Goal: Task Accomplishment & Management: Complete application form

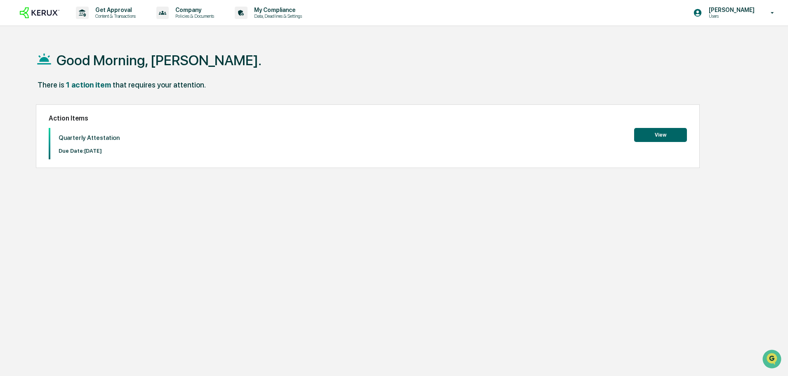
click at [643, 134] on button "View" at bounding box center [660, 135] width 53 height 14
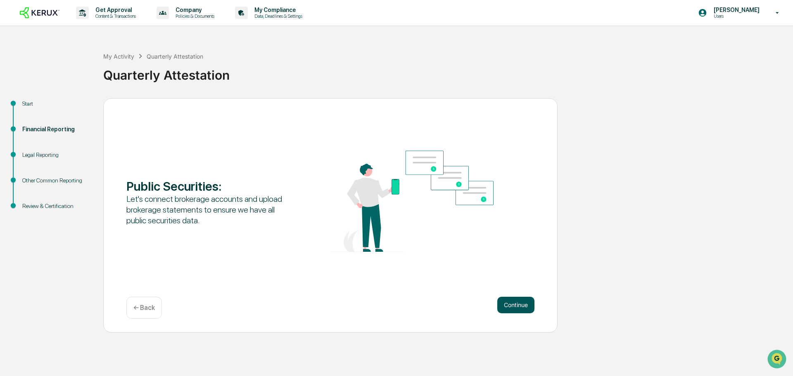
click at [527, 302] on button "Continue" at bounding box center [515, 305] width 37 height 17
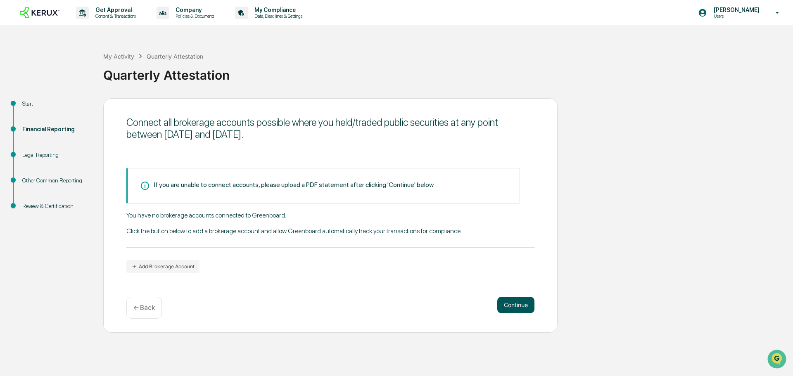
click at [516, 303] on button "Continue" at bounding box center [515, 305] width 37 height 17
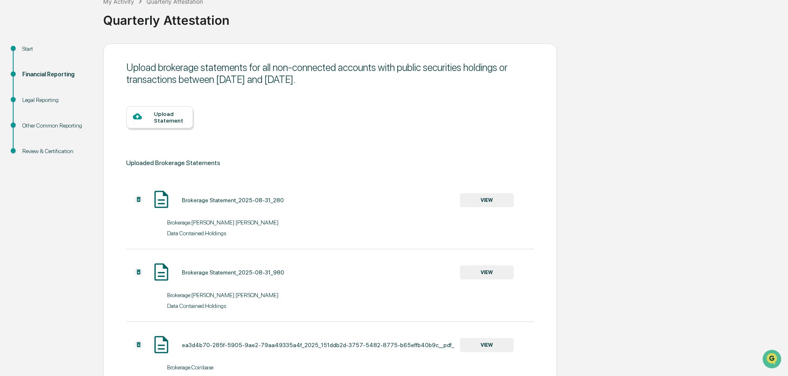
scroll to position [117, 0]
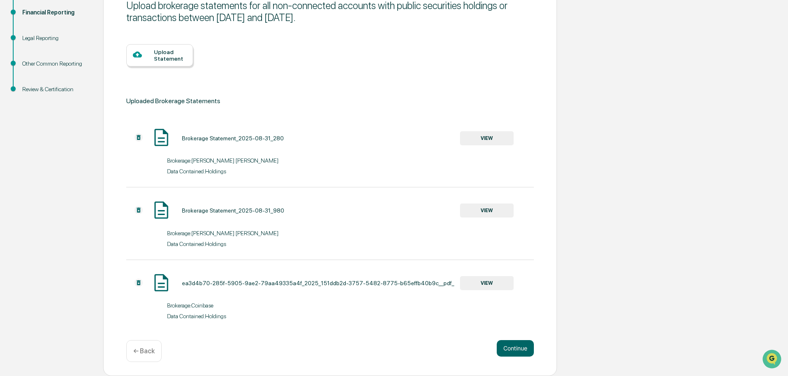
click at [155, 59] on div "Upload Statement" at bounding box center [170, 55] width 33 height 13
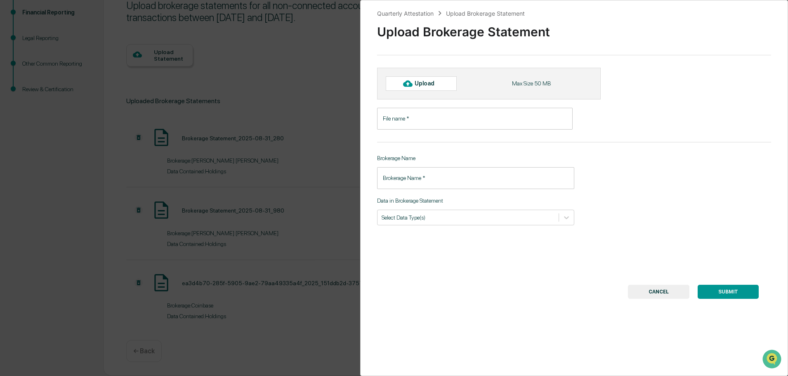
click at [419, 85] on div "Upload" at bounding box center [428, 83] width 27 height 7
click at [414, 83] on div at bounding box center [407, 83] width 13 height 13
type input "**********"
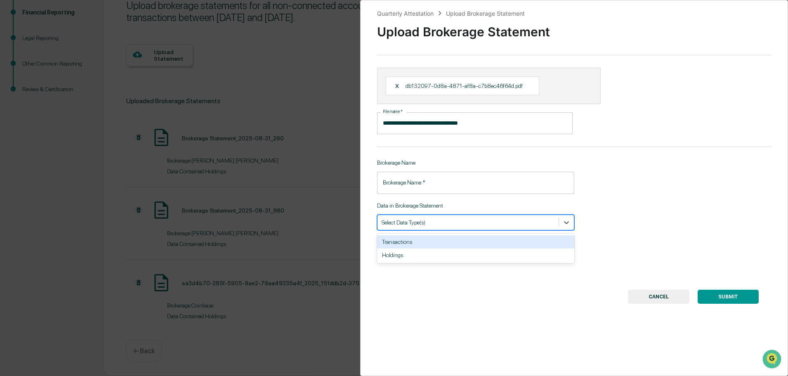
click at [450, 229] on div "Select Data Type(s)" at bounding box center [475, 223] width 197 height 16
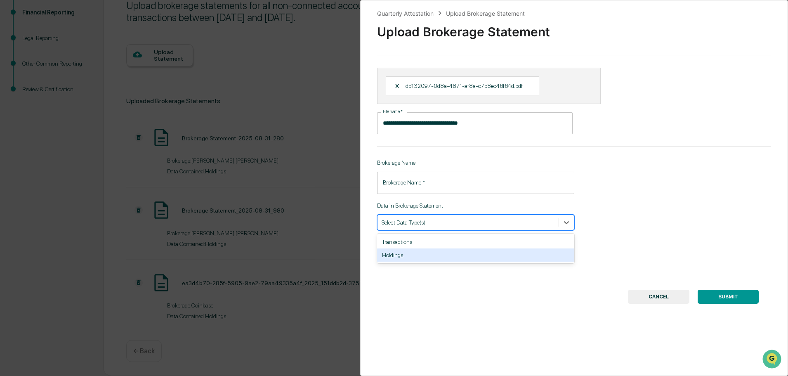
click at [442, 251] on div "Holdings" at bounding box center [475, 254] width 197 height 13
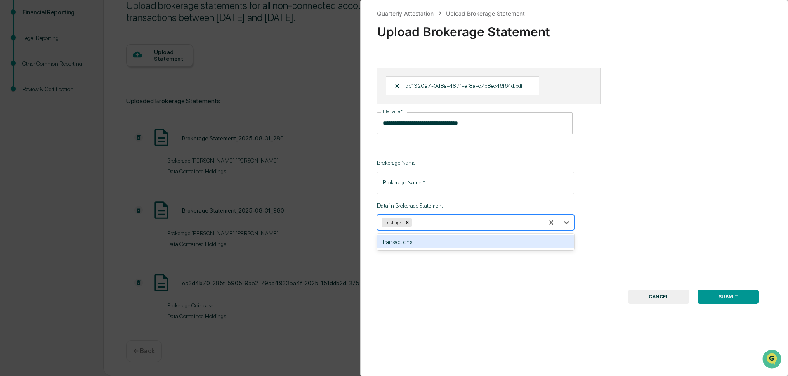
click at [716, 292] on button "SUBMIT" at bounding box center [728, 297] width 61 height 14
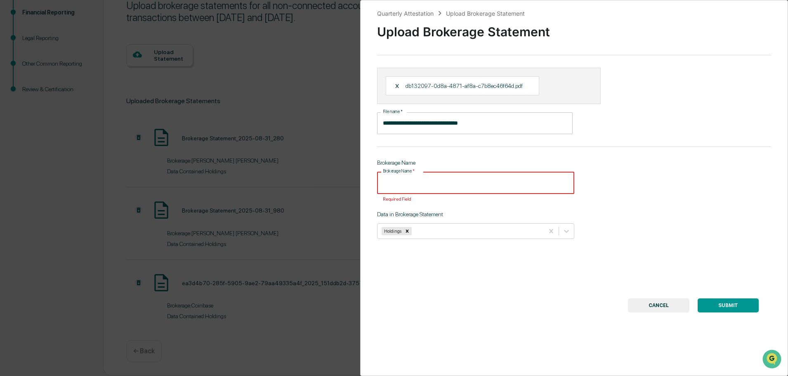
click at [443, 180] on input "Brokerage Name   *" at bounding box center [475, 183] width 197 height 22
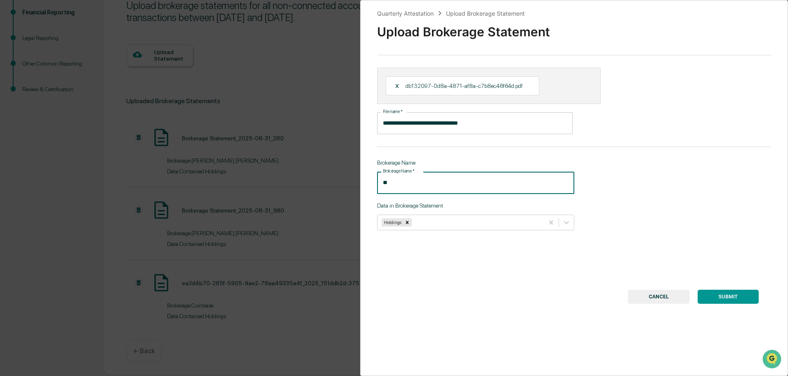
type input "*"
type input "**********"
click at [724, 293] on button "SUBMIT" at bounding box center [728, 297] width 61 height 14
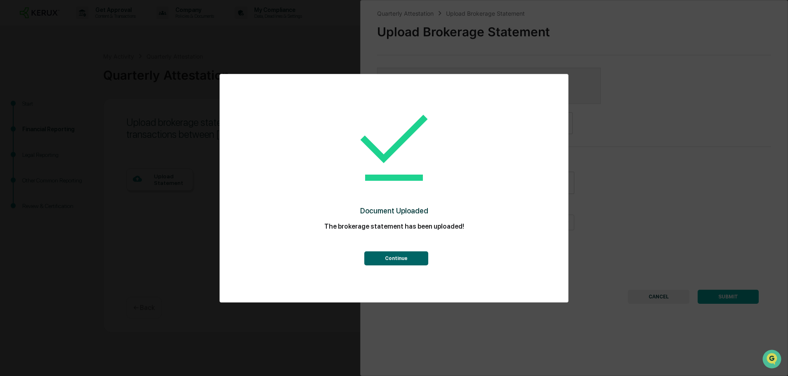
scroll to position [0, 0]
click at [405, 253] on button "Continue" at bounding box center [396, 258] width 64 height 14
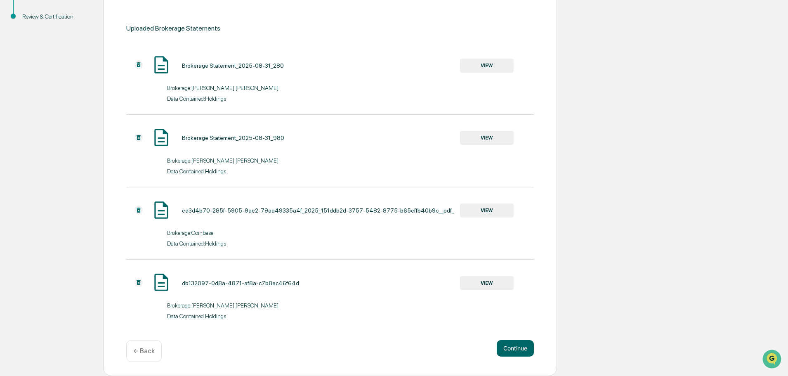
scroll to position [79, 0]
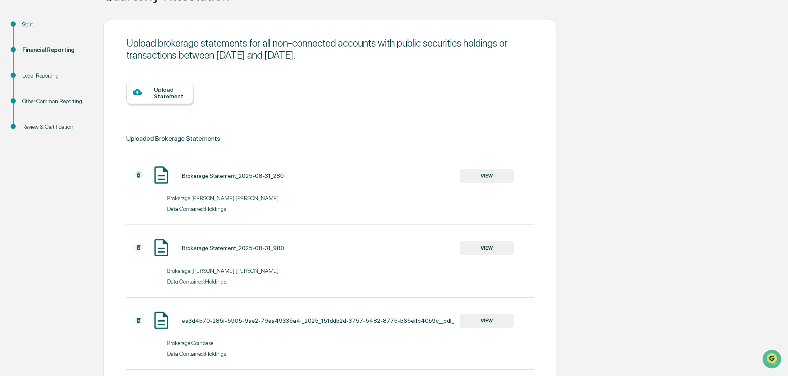
click at [158, 102] on div "Upload Statement" at bounding box center [159, 93] width 67 height 22
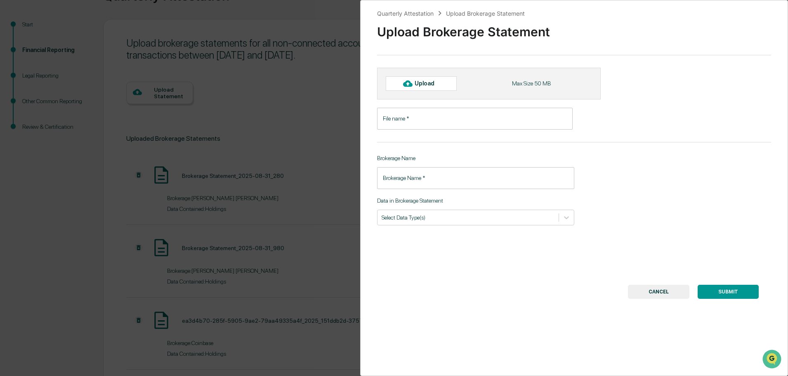
click at [431, 84] on div "Upload" at bounding box center [428, 83] width 27 height 7
type input "**********"
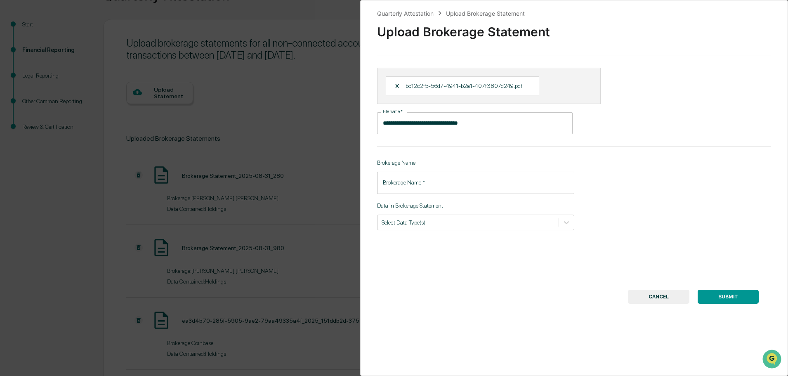
click at [411, 182] on input "Brokerage Name   *" at bounding box center [475, 183] width 197 height 22
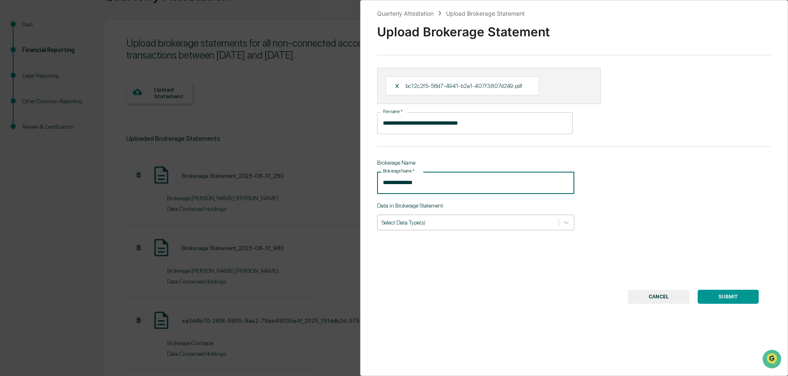
type input "**********"
click at [424, 230] on div "Select Data Type(s)" at bounding box center [475, 223] width 197 height 16
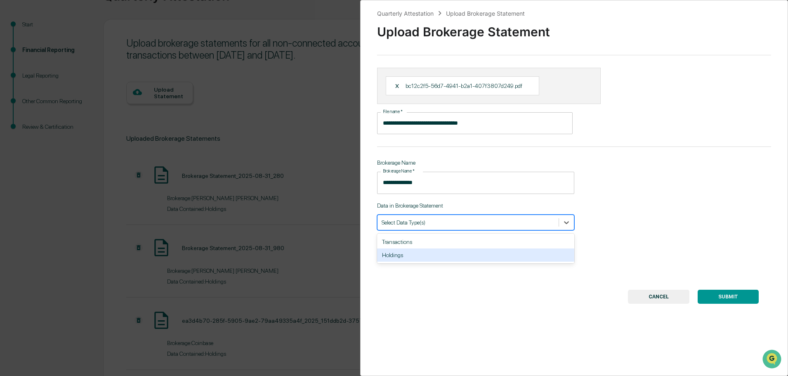
click at [420, 257] on div "Holdings" at bounding box center [475, 254] width 197 height 13
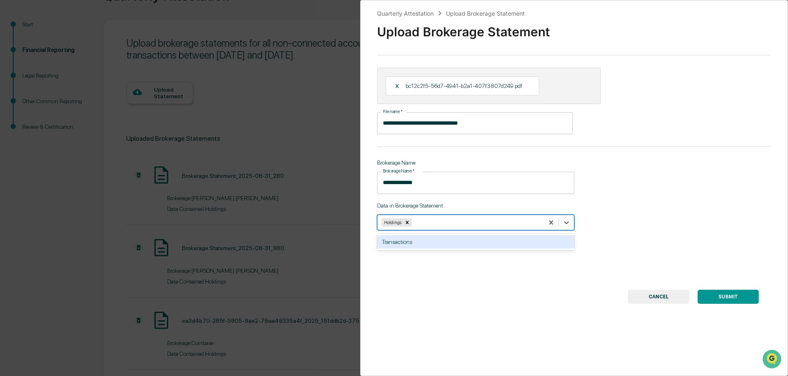
click at [715, 293] on button "SUBMIT" at bounding box center [728, 297] width 61 height 14
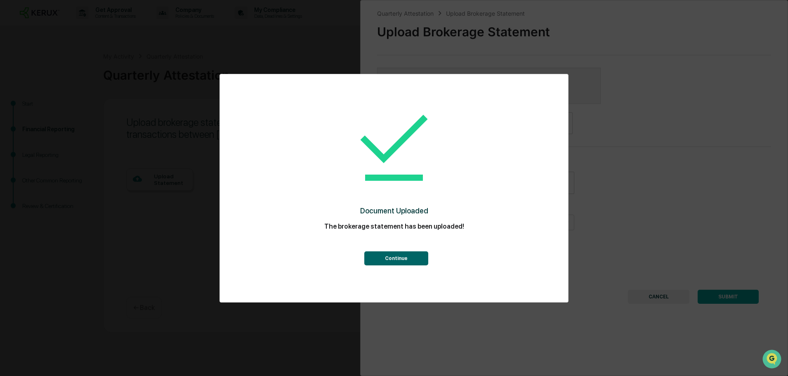
scroll to position [0, 0]
click at [402, 260] on button "Continue" at bounding box center [396, 258] width 64 height 14
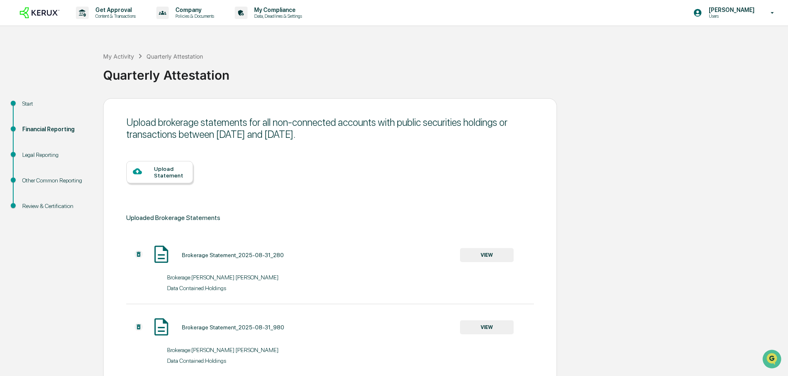
click at [173, 167] on div "Upload Statement" at bounding box center [170, 172] width 33 height 13
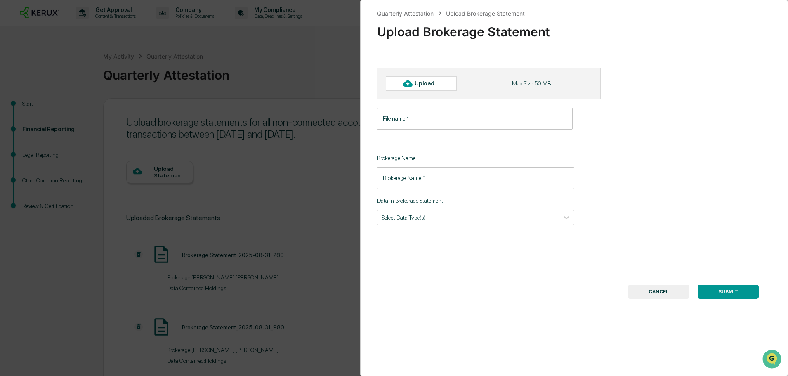
click at [438, 84] on div "Upload" at bounding box center [428, 83] width 27 height 7
type input "**********"
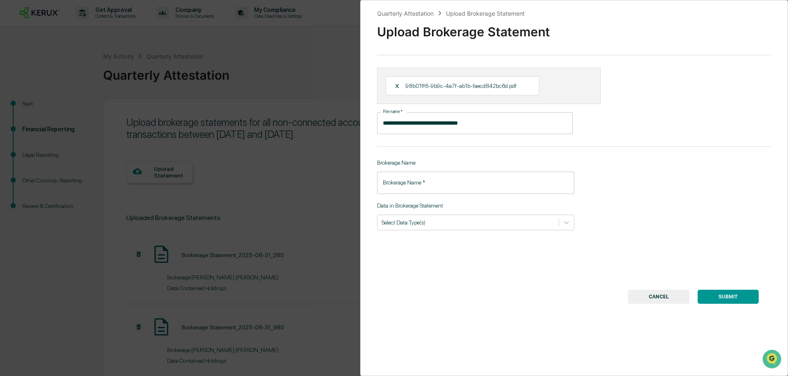
click at [428, 177] on input "Brokerage Name   *" at bounding box center [475, 183] width 197 height 22
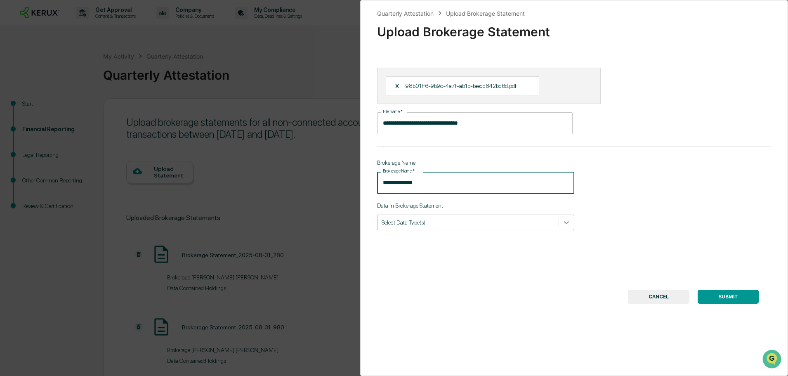
type input "**********"
click at [567, 219] on icon at bounding box center [567, 222] width 8 height 8
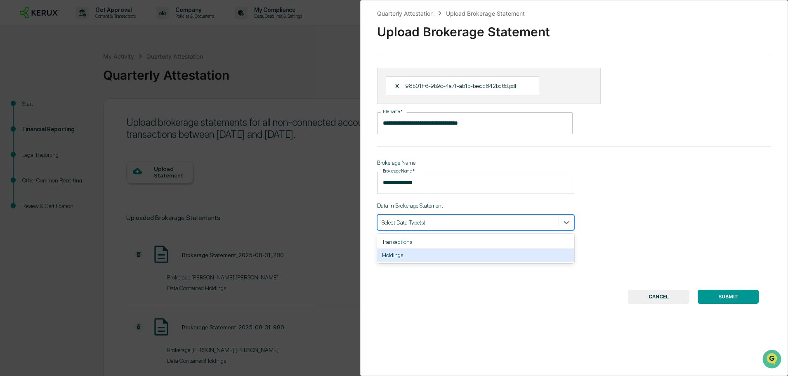
click at [518, 259] on div "Holdings" at bounding box center [475, 254] width 197 height 13
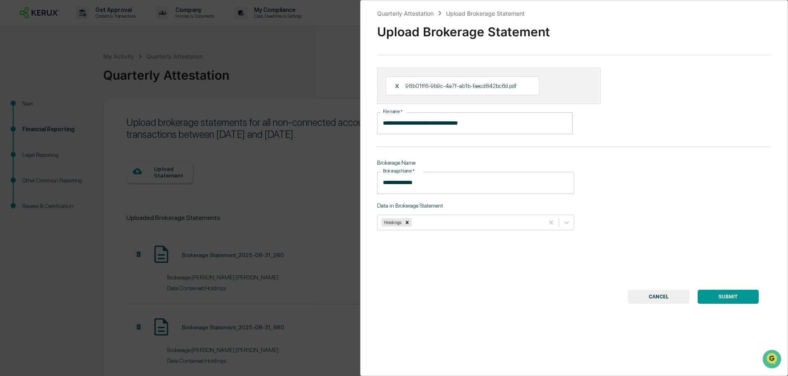
click at [702, 290] on button "SUBMIT" at bounding box center [728, 297] width 61 height 14
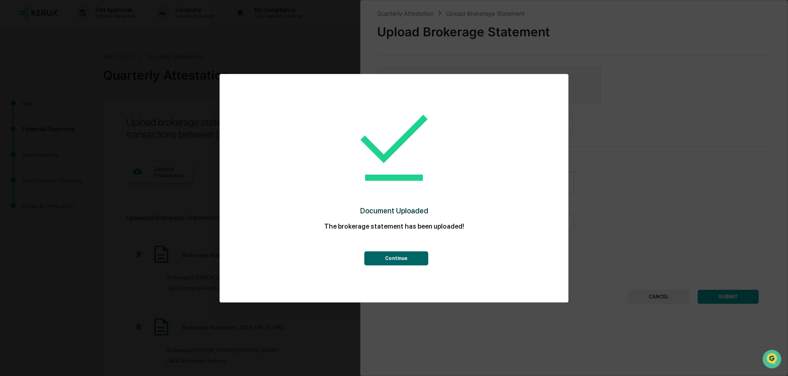
click at [407, 261] on button "Continue" at bounding box center [396, 258] width 64 height 14
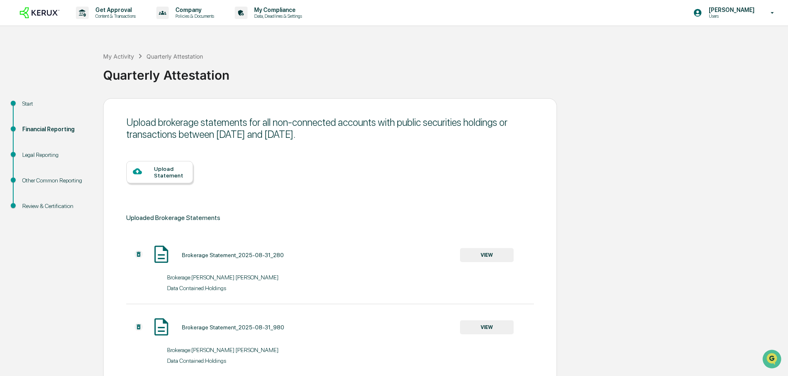
click at [154, 178] on div "Upload Statement" at bounding box center [170, 172] width 33 height 13
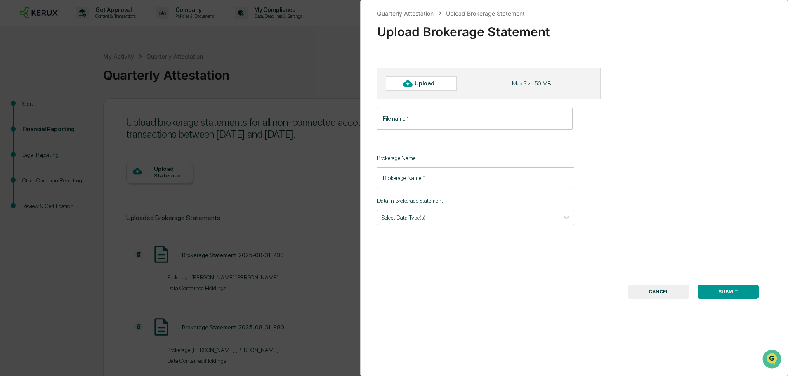
click at [439, 85] on div "Upload" at bounding box center [428, 83] width 27 height 7
type input "**********"
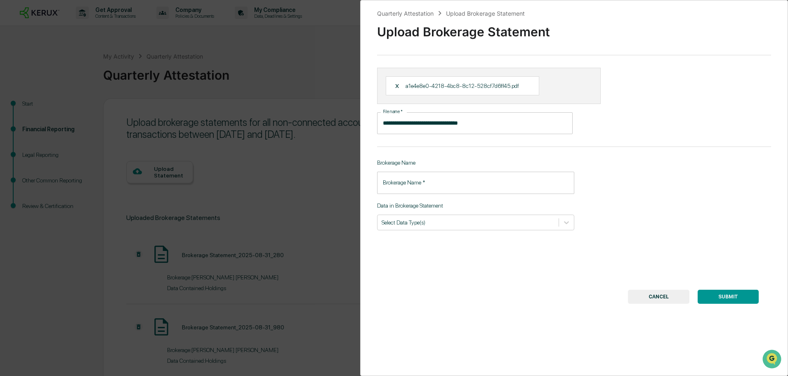
click at [429, 179] on input "Brokerage Name   *" at bounding box center [475, 183] width 197 height 22
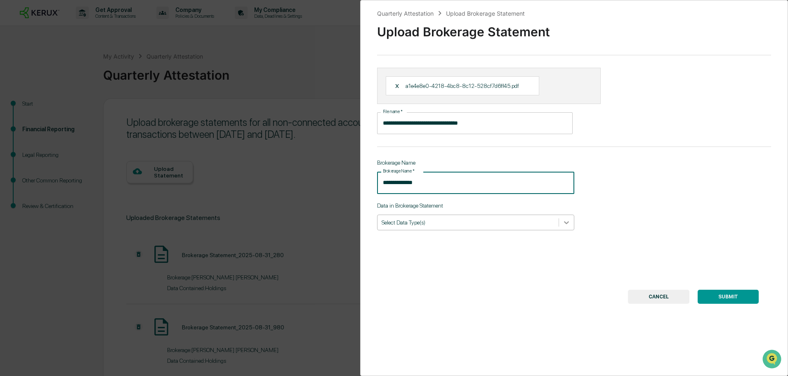
type input "**********"
click at [566, 223] on icon at bounding box center [567, 222] width 8 height 8
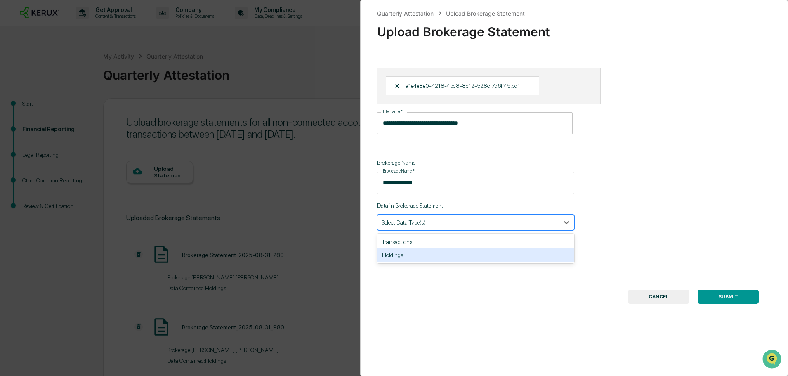
click at [486, 253] on div "Holdings" at bounding box center [475, 254] width 197 height 13
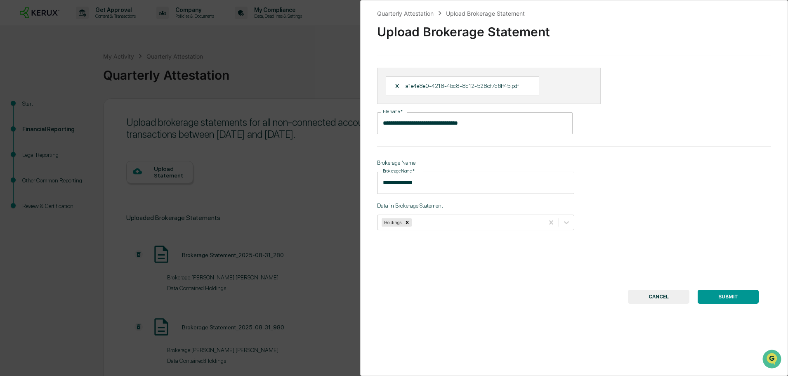
click at [737, 295] on button "SUBMIT" at bounding box center [728, 297] width 61 height 14
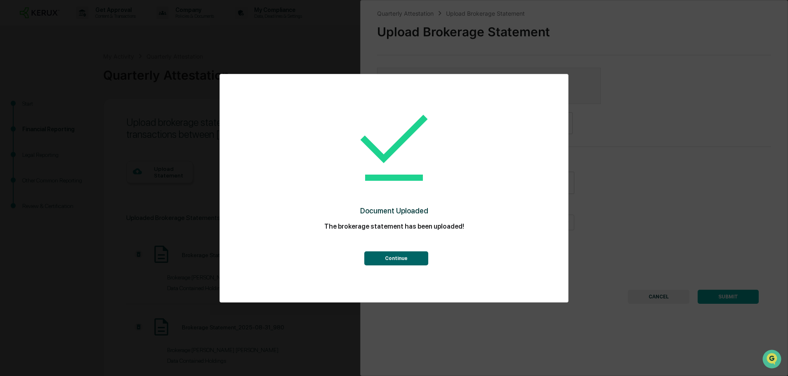
click at [374, 255] on button "Continue" at bounding box center [396, 258] width 64 height 14
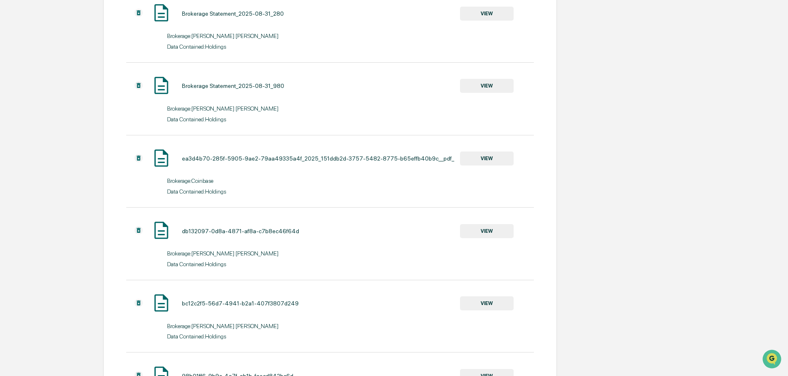
scroll to position [296, 0]
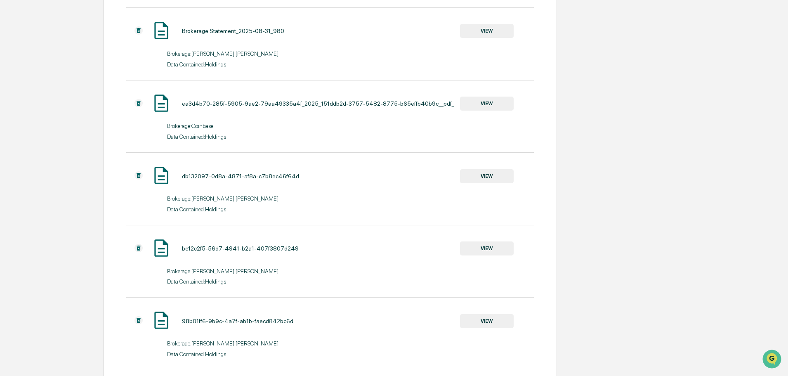
click at [491, 247] on button "VIEW" at bounding box center [487, 248] width 54 height 14
click at [506, 101] on button "VIEW" at bounding box center [487, 104] width 54 height 14
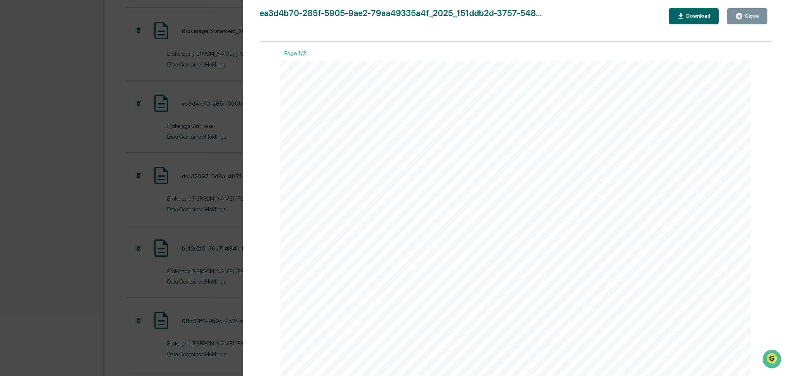
click at [182, 221] on div "Version History [DATE] 03:59 PM [PERSON_NAME] ea3d4b70-285f-5905-9ae2-79aa49335…" at bounding box center [394, 188] width 788 height 376
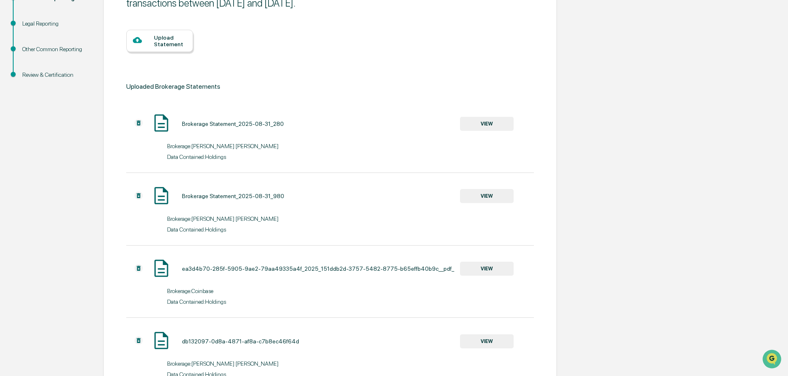
scroll to position [0, 0]
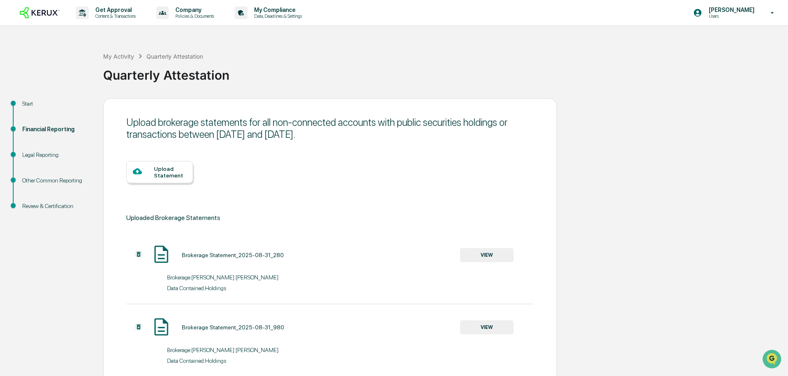
click at [148, 181] on div "Upload Statement" at bounding box center [159, 172] width 67 height 22
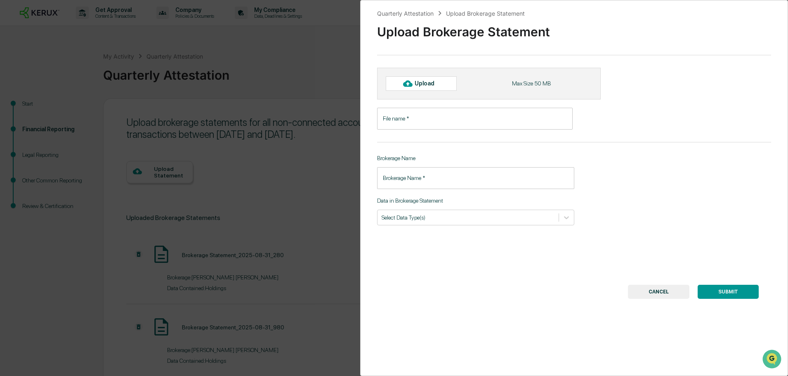
click at [433, 85] on div "Upload" at bounding box center [428, 83] width 27 height 7
type input "**********"
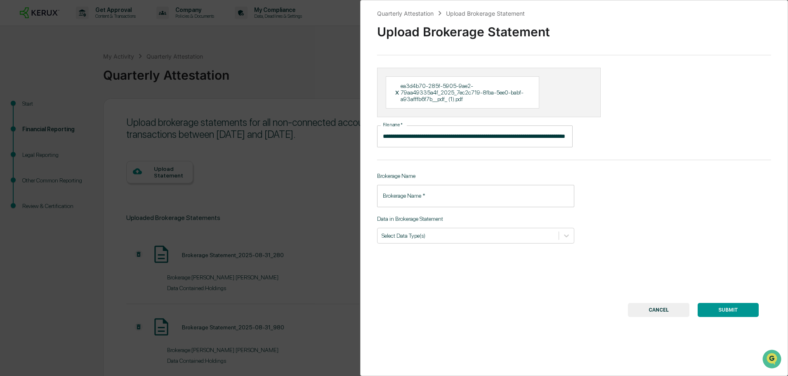
click at [441, 204] on input "Brokerage Name   *" at bounding box center [475, 196] width 197 height 22
type input "********"
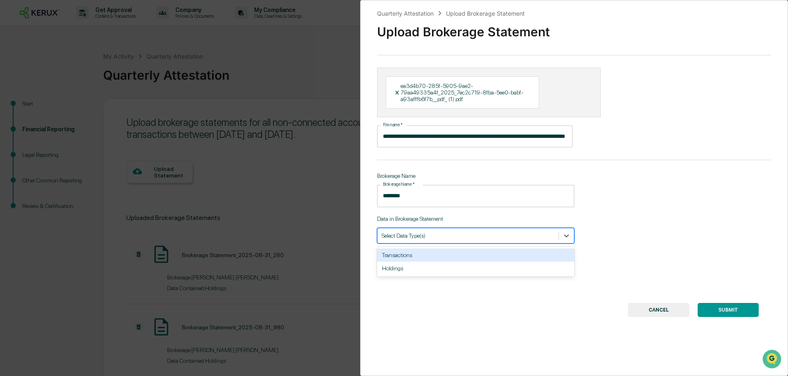
click at [461, 239] on div at bounding box center [468, 236] width 173 height 8
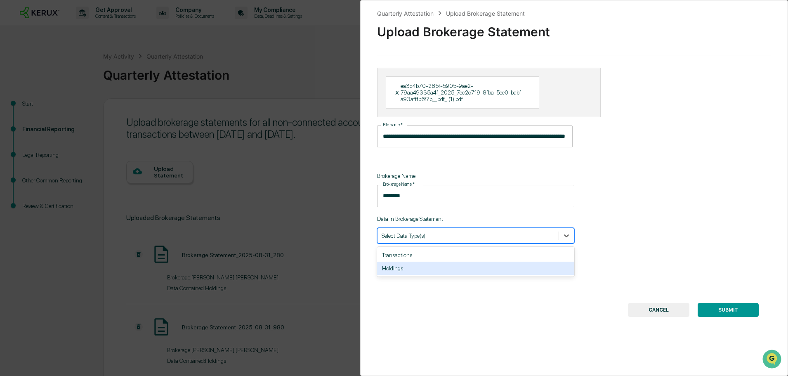
click at [437, 267] on div "Holdings" at bounding box center [475, 268] width 197 height 13
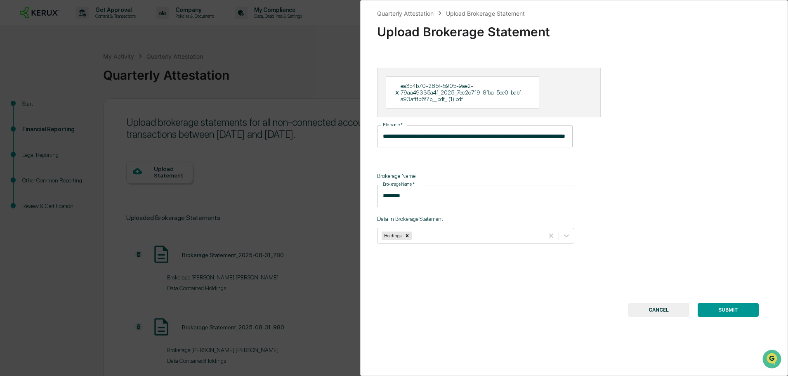
click at [722, 307] on button "SUBMIT" at bounding box center [728, 310] width 61 height 14
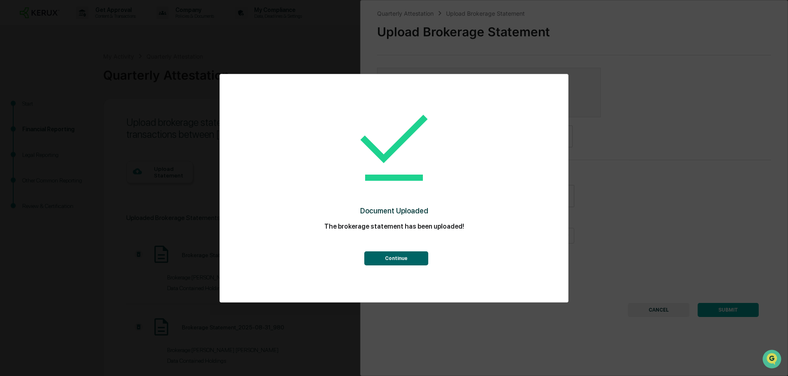
click at [396, 257] on button "Continue" at bounding box center [396, 258] width 64 height 14
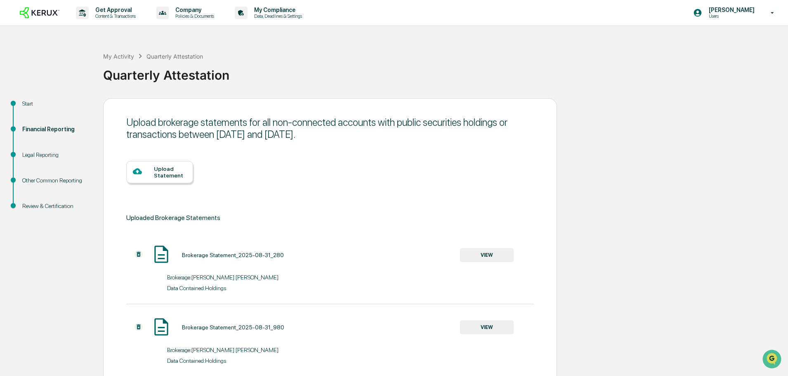
click at [161, 179] on div "Upload Statement" at bounding box center [159, 172] width 67 height 22
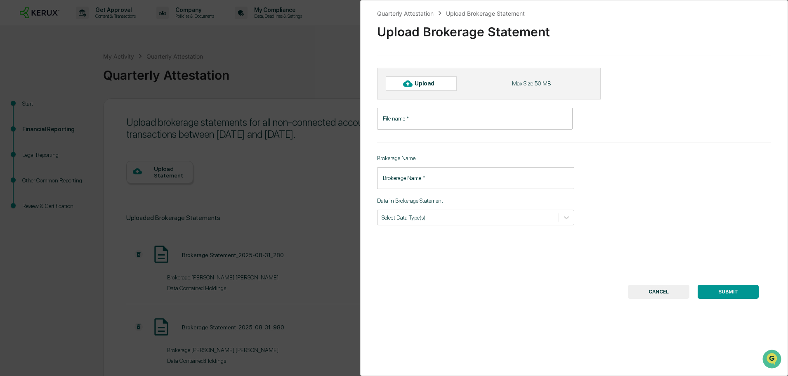
click at [429, 85] on div "Upload" at bounding box center [428, 83] width 27 height 7
type input "**********"
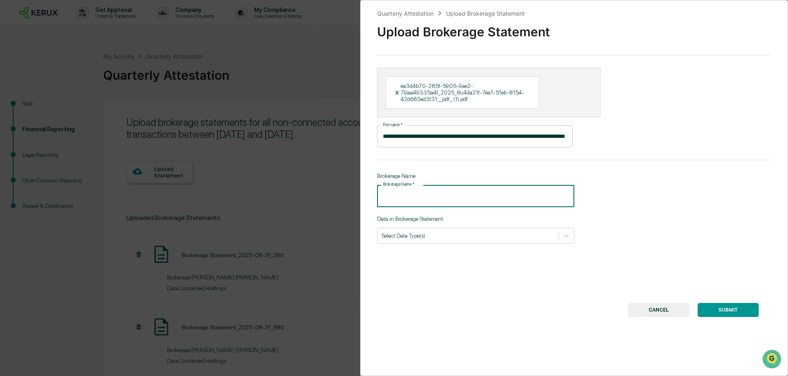
click at [427, 191] on input "Brokerage Name   *" at bounding box center [475, 196] width 197 height 22
type input "********"
click at [734, 303] on button "SUBMIT" at bounding box center [728, 310] width 61 height 14
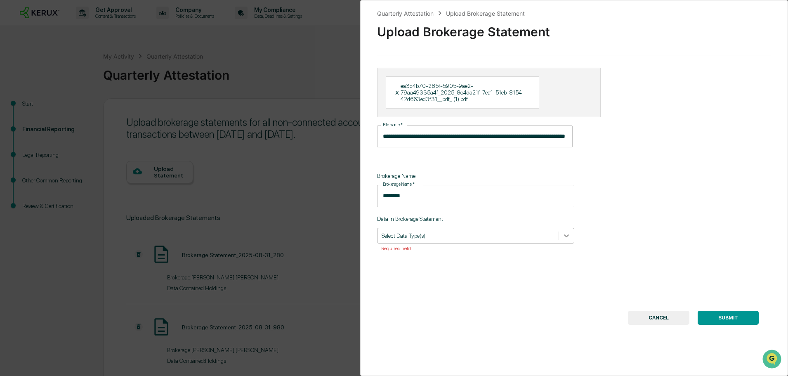
click at [565, 233] on icon at bounding box center [567, 236] width 8 height 8
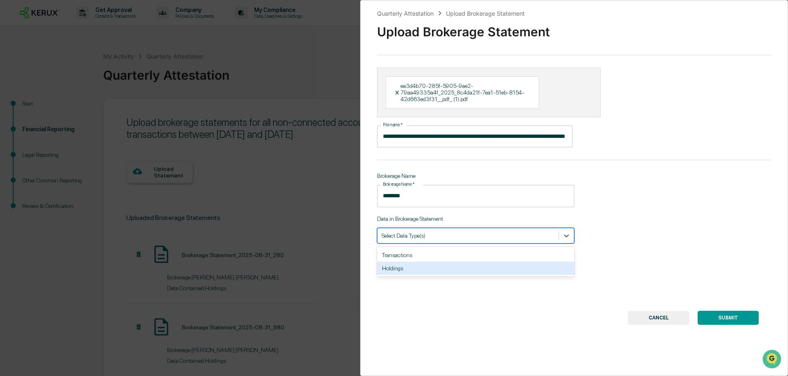
click at [533, 272] on div "Holdings" at bounding box center [475, 268] width 197 height 13
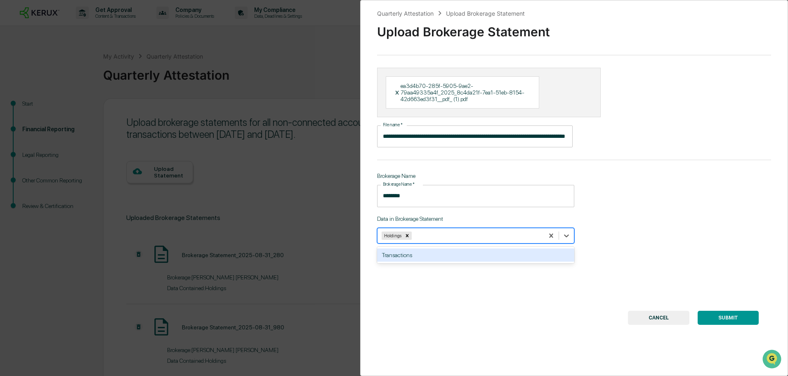
click at [712, 312] on button "SUBMIT" at bounding box center [728, 318] width 61 height 14
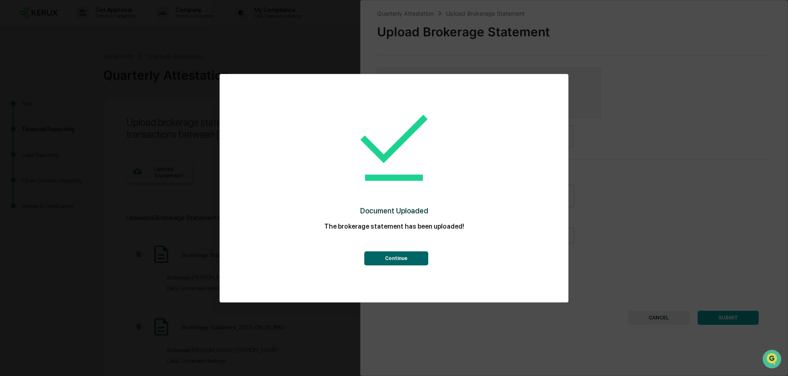
click at [378, 256] on button "Continue" at bounding box center [396, 258] width 64 height 14
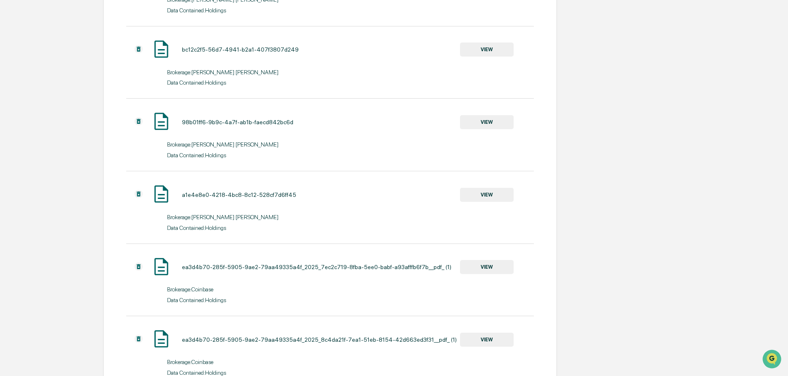
scroll to position [552, 0]
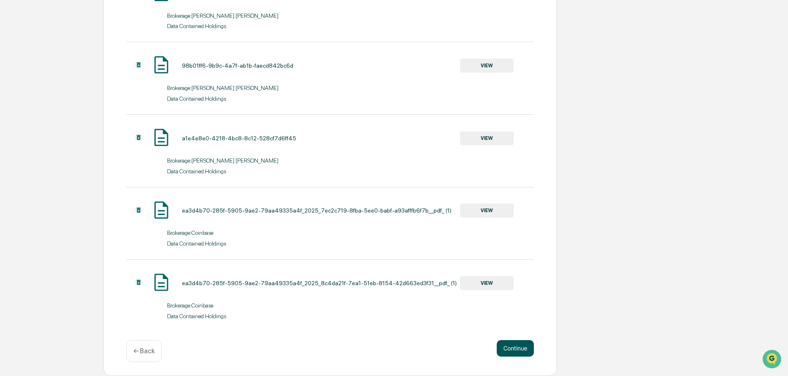
click at [511, 349] on button "Continue" at bounding box center [515, 348] width 37 height 17
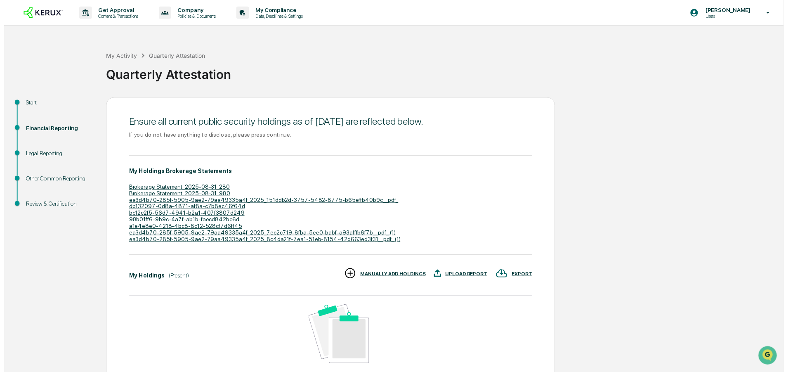
scroll to position [97, 0]
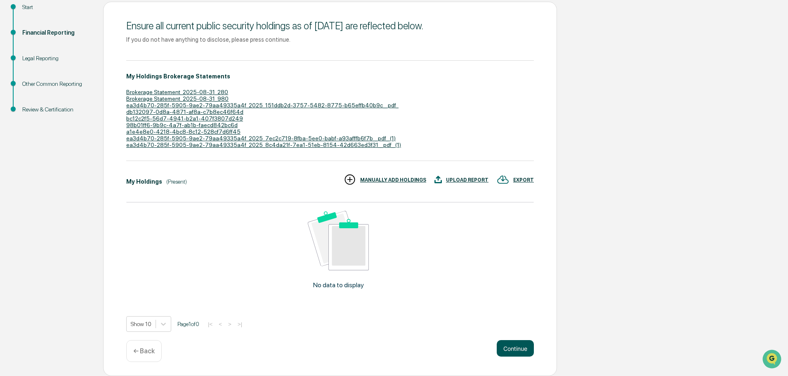
click at [520, 355] on button "Continue" at bounding box center [515, 348] width 37 height 17
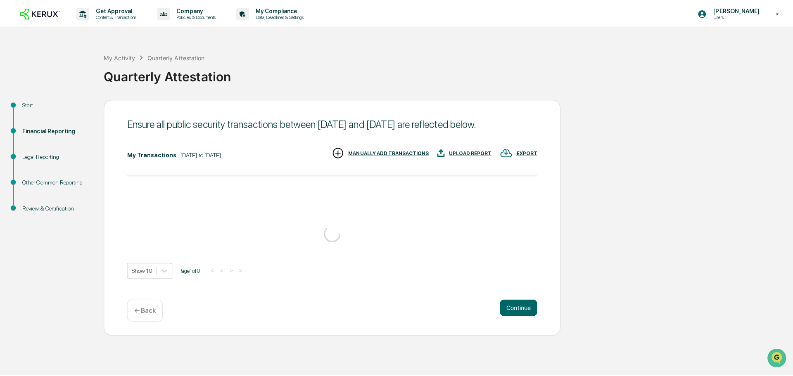
scroll to position [0, 0]
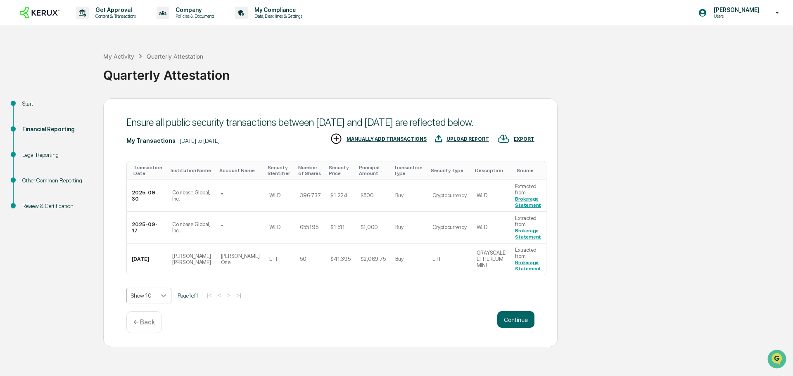
click at [165, 312] on body "Get Approval Content & Transactions Company Policies & Documents My Compliance …" at bounding box center [396, 188] width 793 height 376
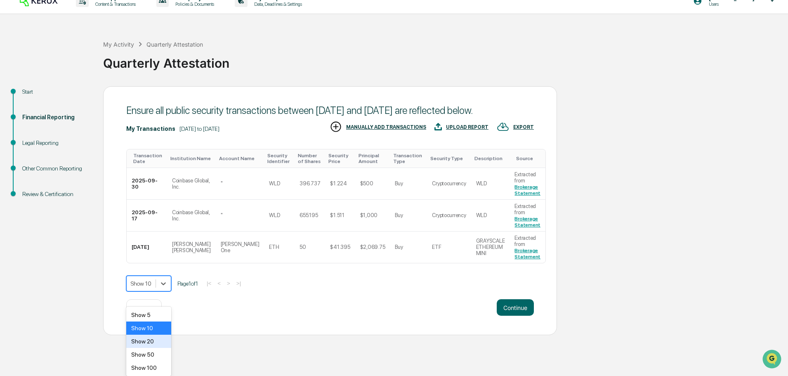
click at [152, 341] on div "Show 20" at bounding box center [148, 341] width 45 height 13
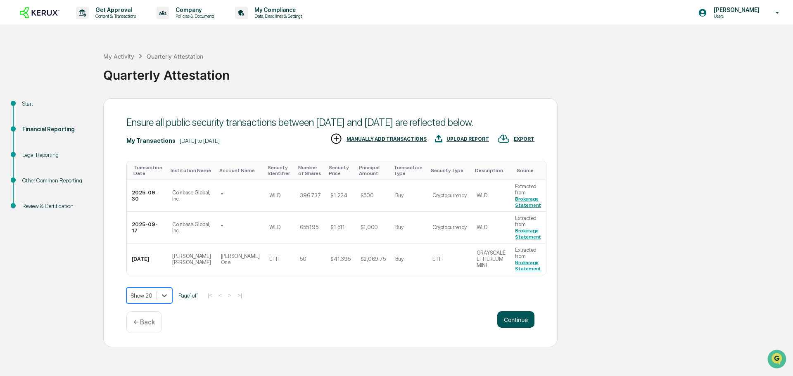
click at [505, 328] on button "Continue" at bounding box center [515, 319] width 37 height 17
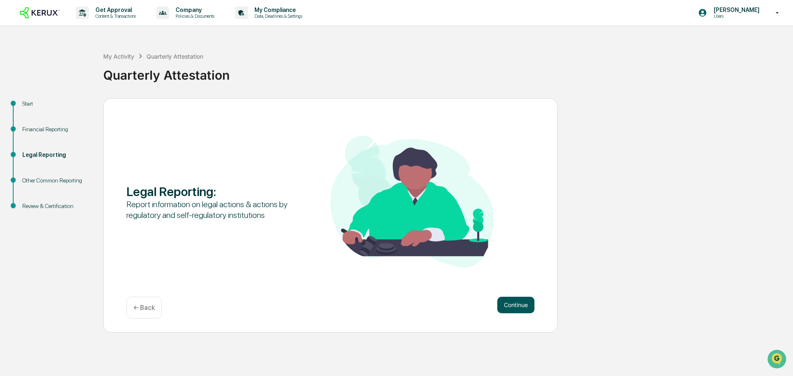
click at [507, 308] on button "Continue" at bounding box center [515, 305] width 37 height 17
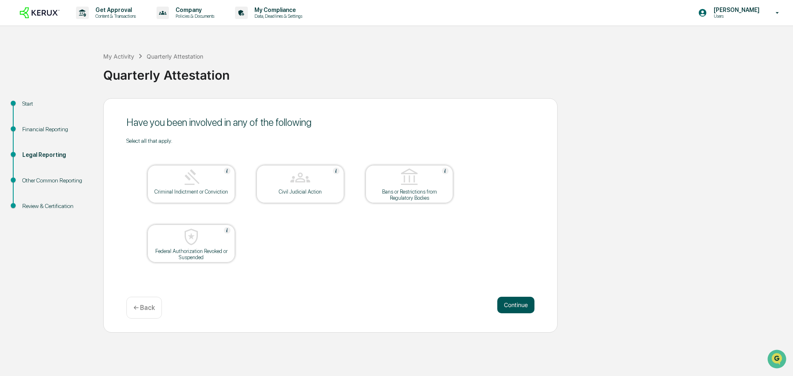
click at [530, 298] on button "Continue" at bounding box center [515, 305] width 37 height 17
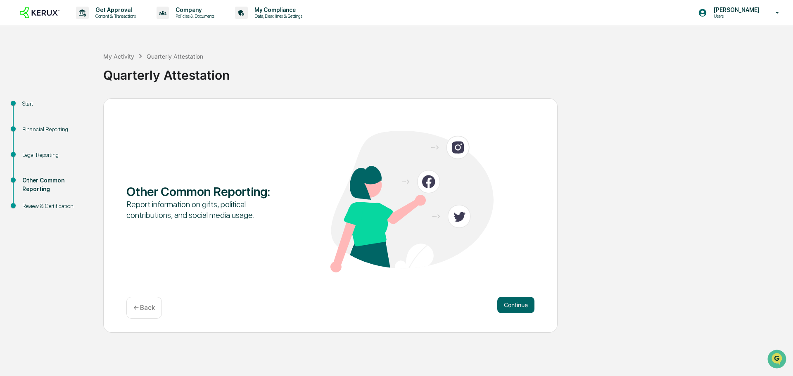
click at [530, 298] on button "Continue" at bounding box center [515, 305] width 37 height 17
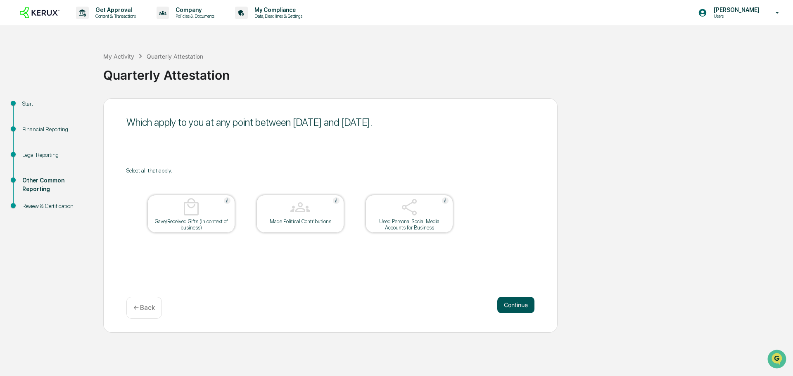
click at [508, 301] on button "Continue" at bounding box center [515, 305] width 37 height 17
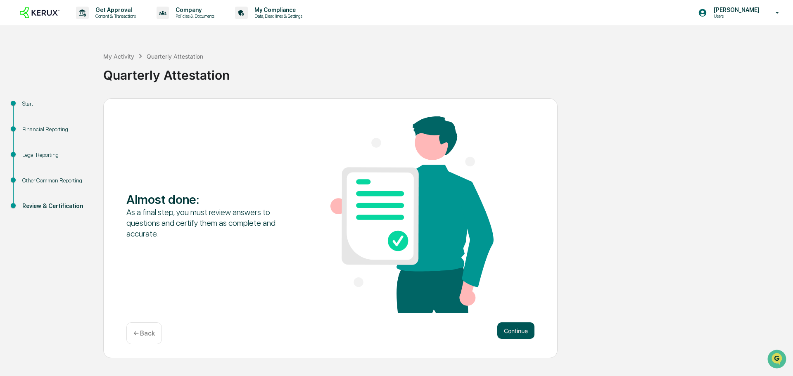
click at [518, 327] on button "Continue" at bounding box center [515, 330] width 37 height 17
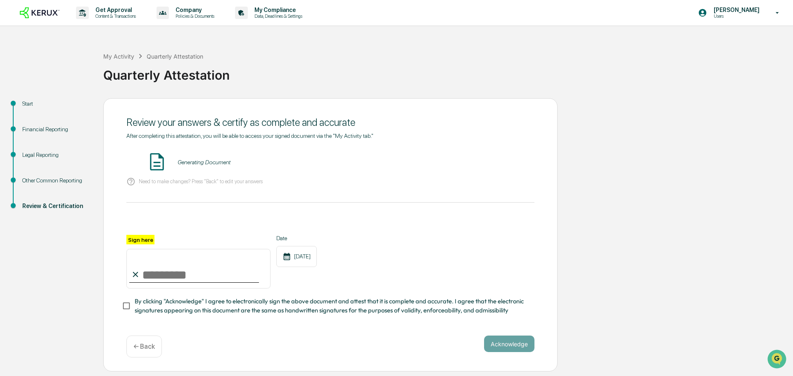
drag, startPoint x: 140, startPoint y: 277, endPoint x: 159, endPoint y: 265, distance: 21.8
click at [159, 265] on input "Sign here" at bounding box center [198, 269] width 144 height 40
type input "**********"
click at [404, 271] on div "**********" at bounding box center [330, 262] width 408 height 54
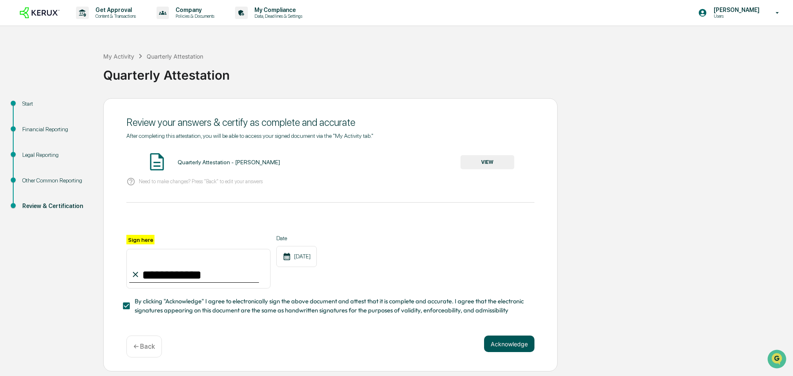
click at [504, 345] on button "Acknowledge" at bounding box center [509, 344] width 50 height 17
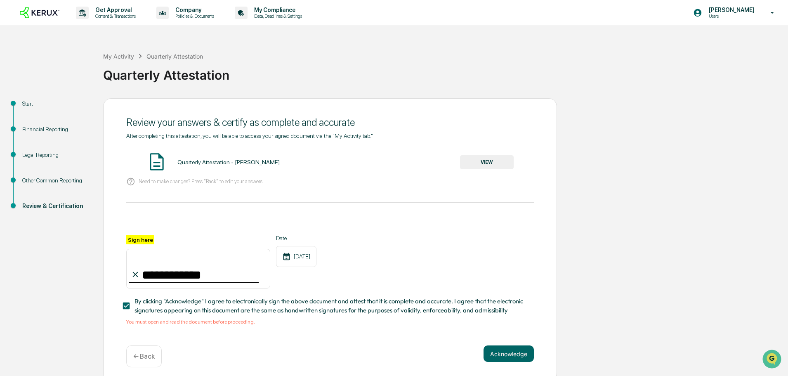
click at [220, 158] on div "Quarterly Attestation - [PERSON_NAME] VIEW" at bounding box center [330, 162] width 408 height 22
click at [490, 159] on button "VIEW" at bounding box center [487, 162] width 54 height 14
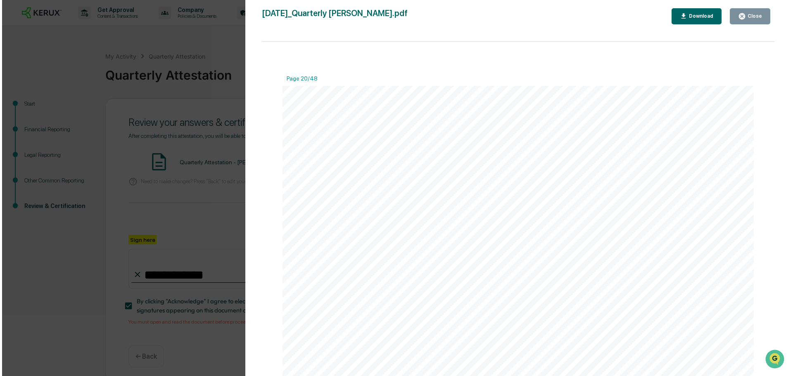
scroll to position [18327, 0]
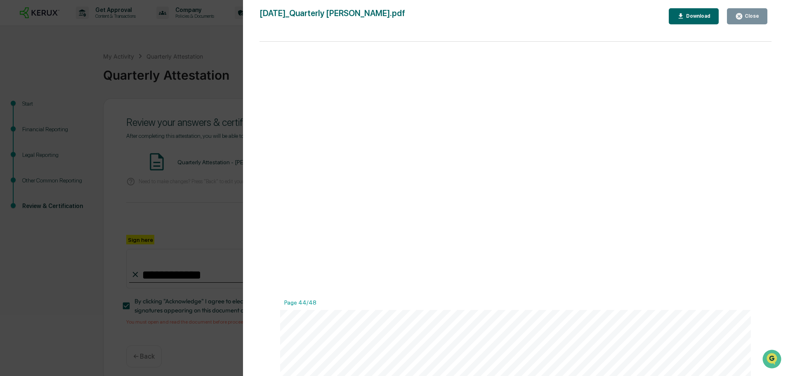
click at [736, 17] on button "Close" at bounding box center [747, 16] width 40 height 16
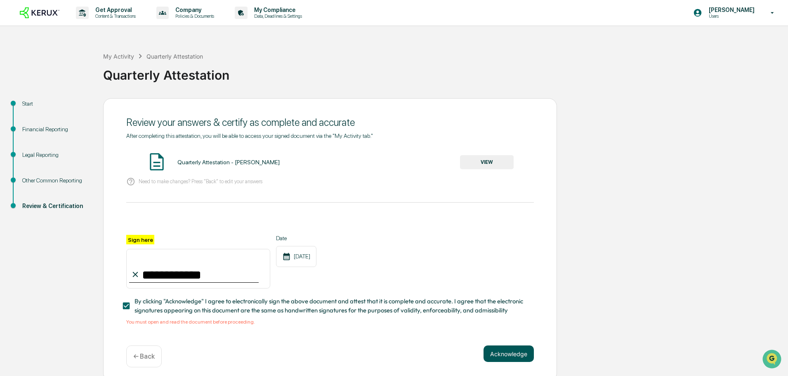
click at [497, 355] on button "Acknowledge" at bounding box center [509, 353] width 50 height 17
